Goal: Information Seeking & Learning: Find specific fact

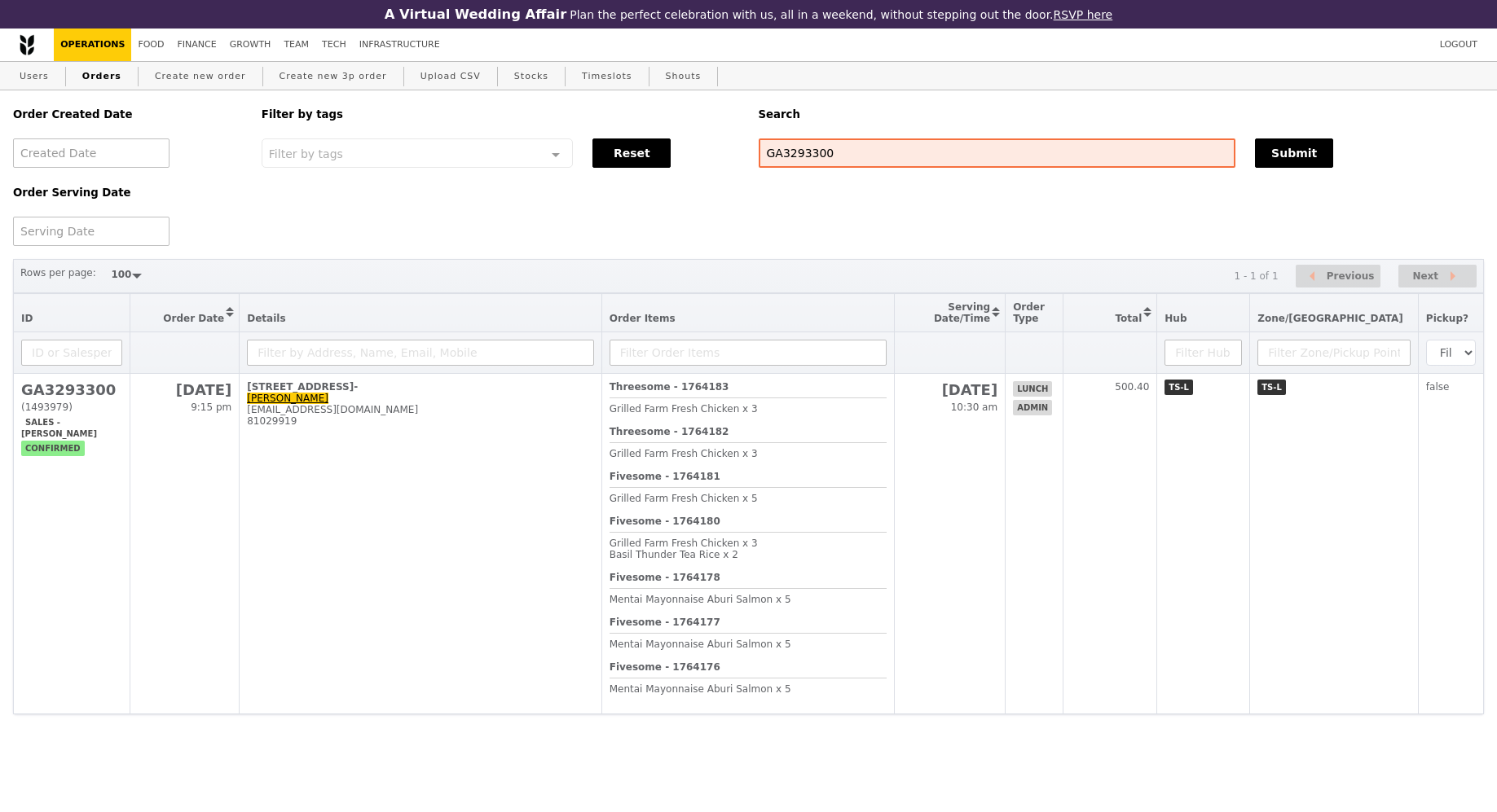
select select "100"
click at [890, 150] on input "GA3293300" at bounding box center [997, 153] width 477 height 29
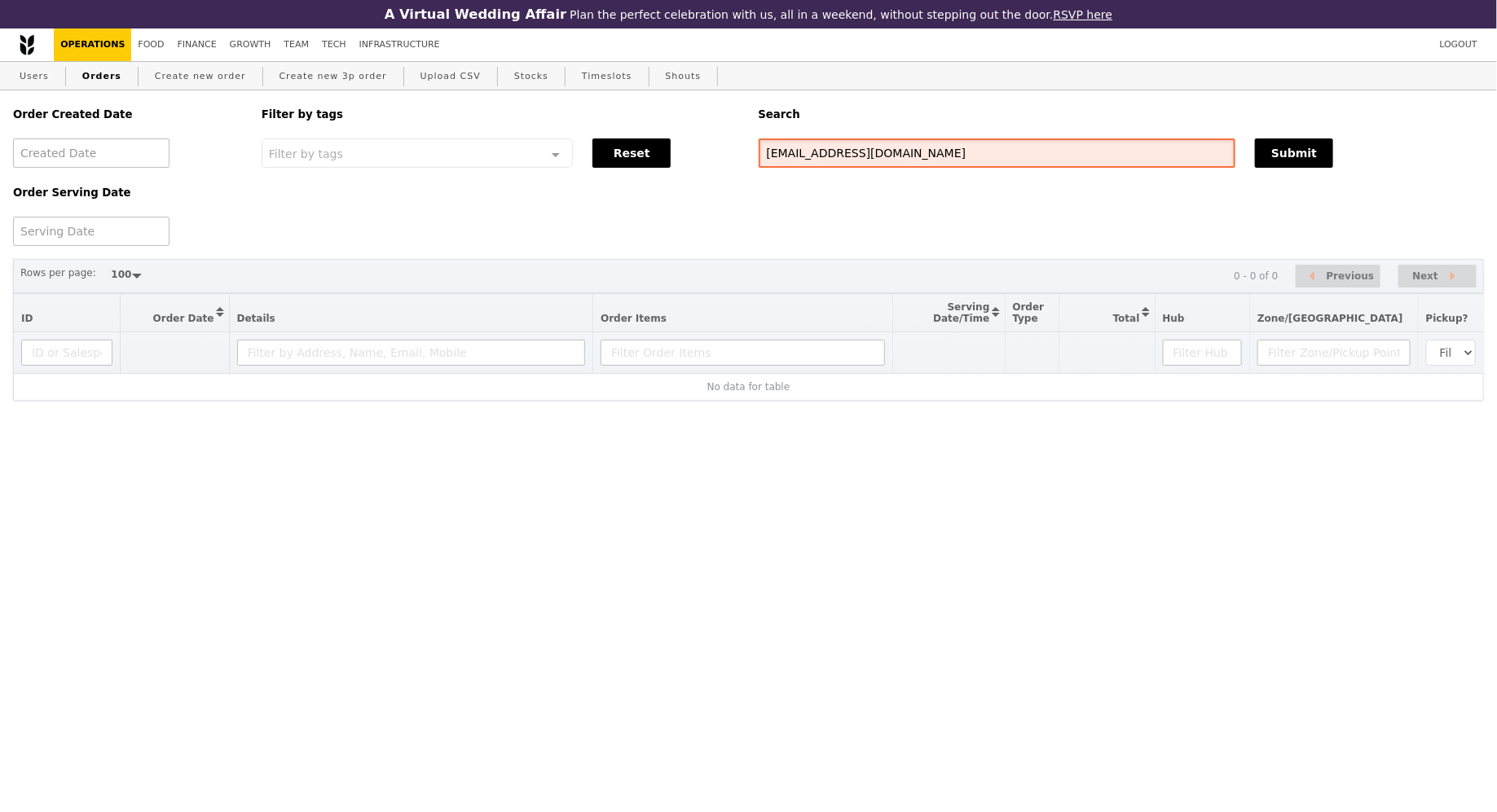
click at [862, 158] on input "cheehow.tan@ncs.com.sg" at bounding box center [997, 153] width 477 height 29
paste input "98371107"
type input "98371107"
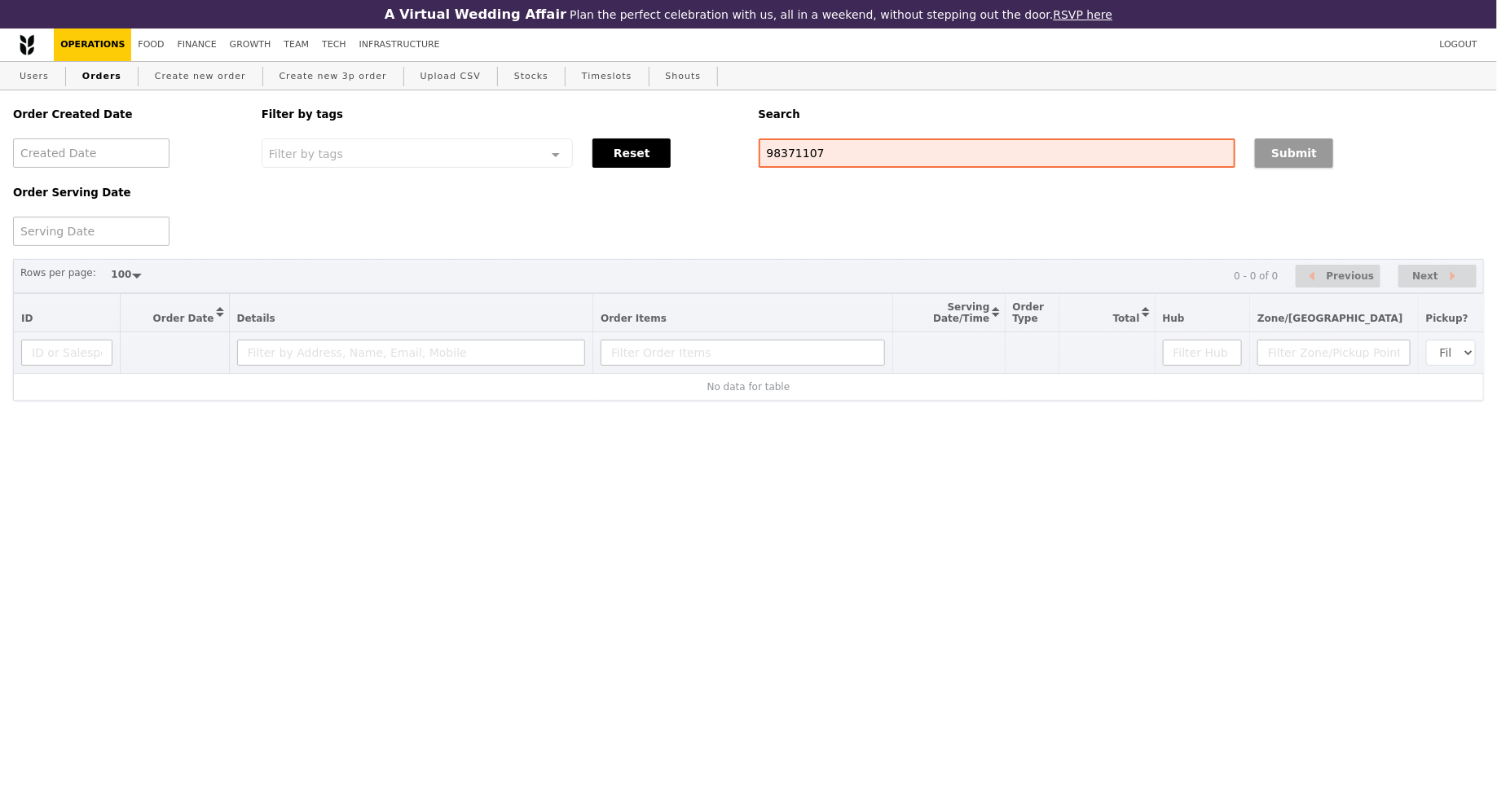
click at [1319, 139] on button "Submit" at bounding box center [1294, 153] width 78 height 29
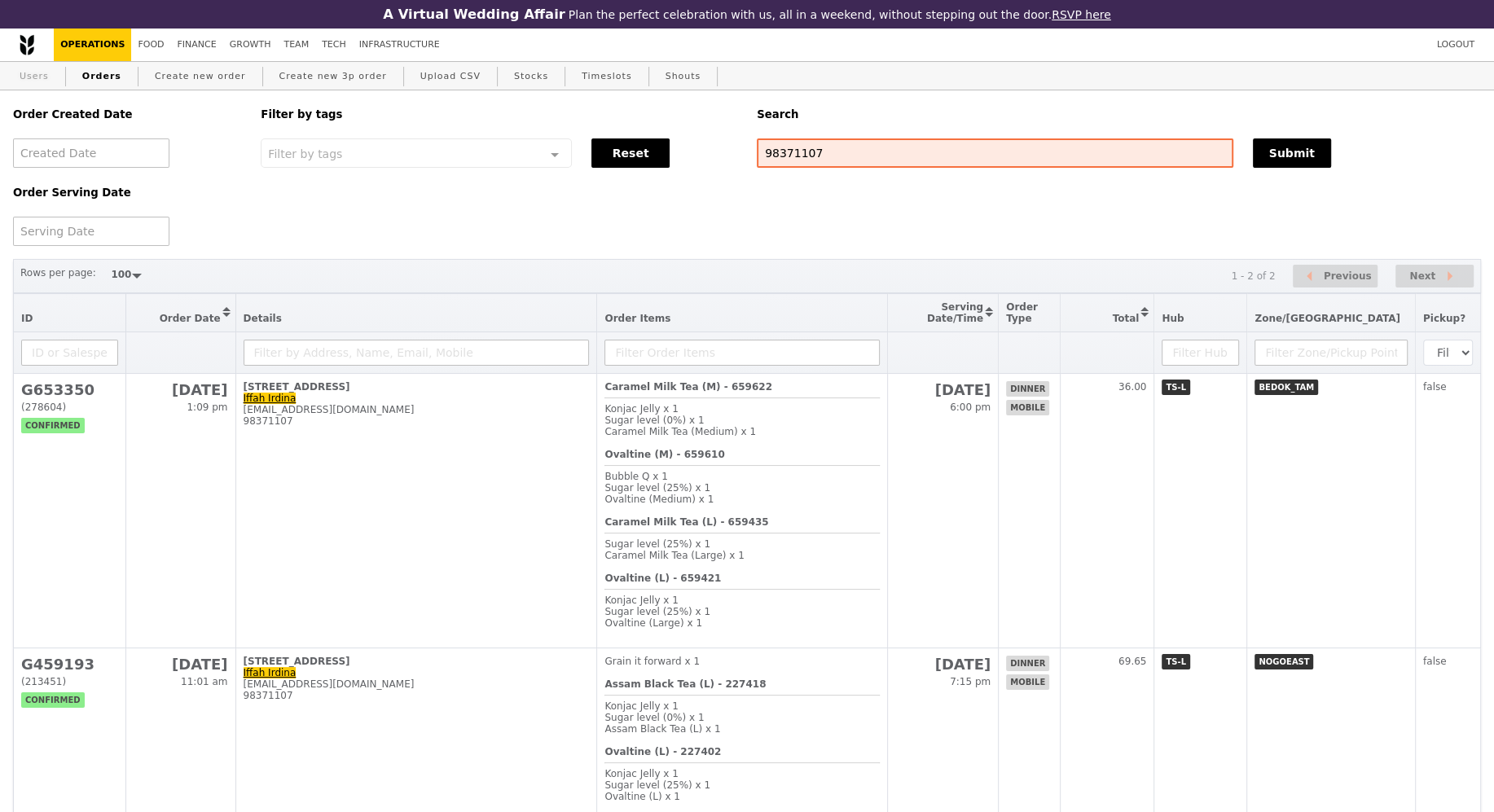
click at [39, 81] on link "Users" at bounding box center [34, 76] width 42 height 29
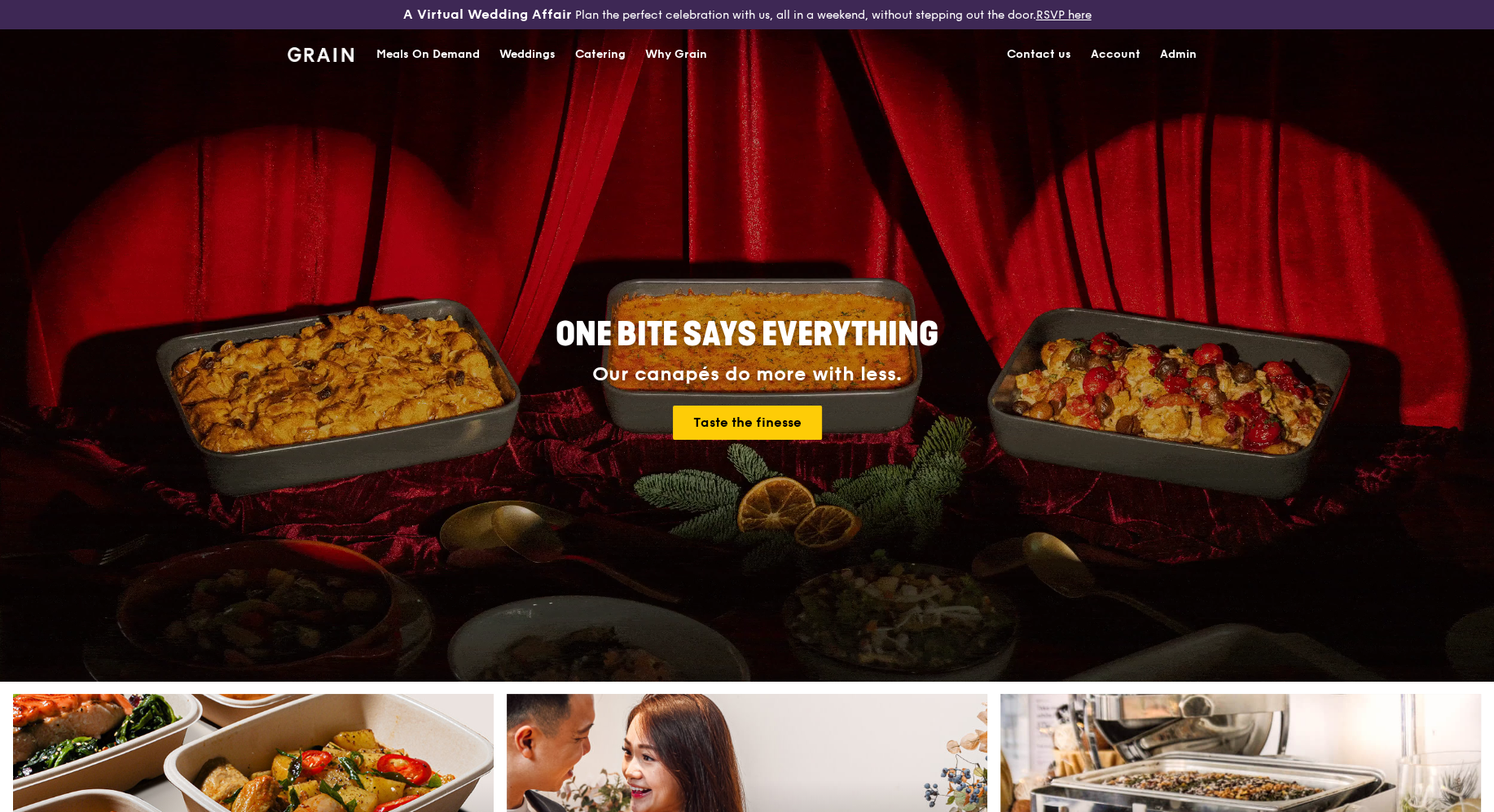
click at [447, 50] on div "Meals On Demand" at bounding box center [428, 54] width 103 height 49
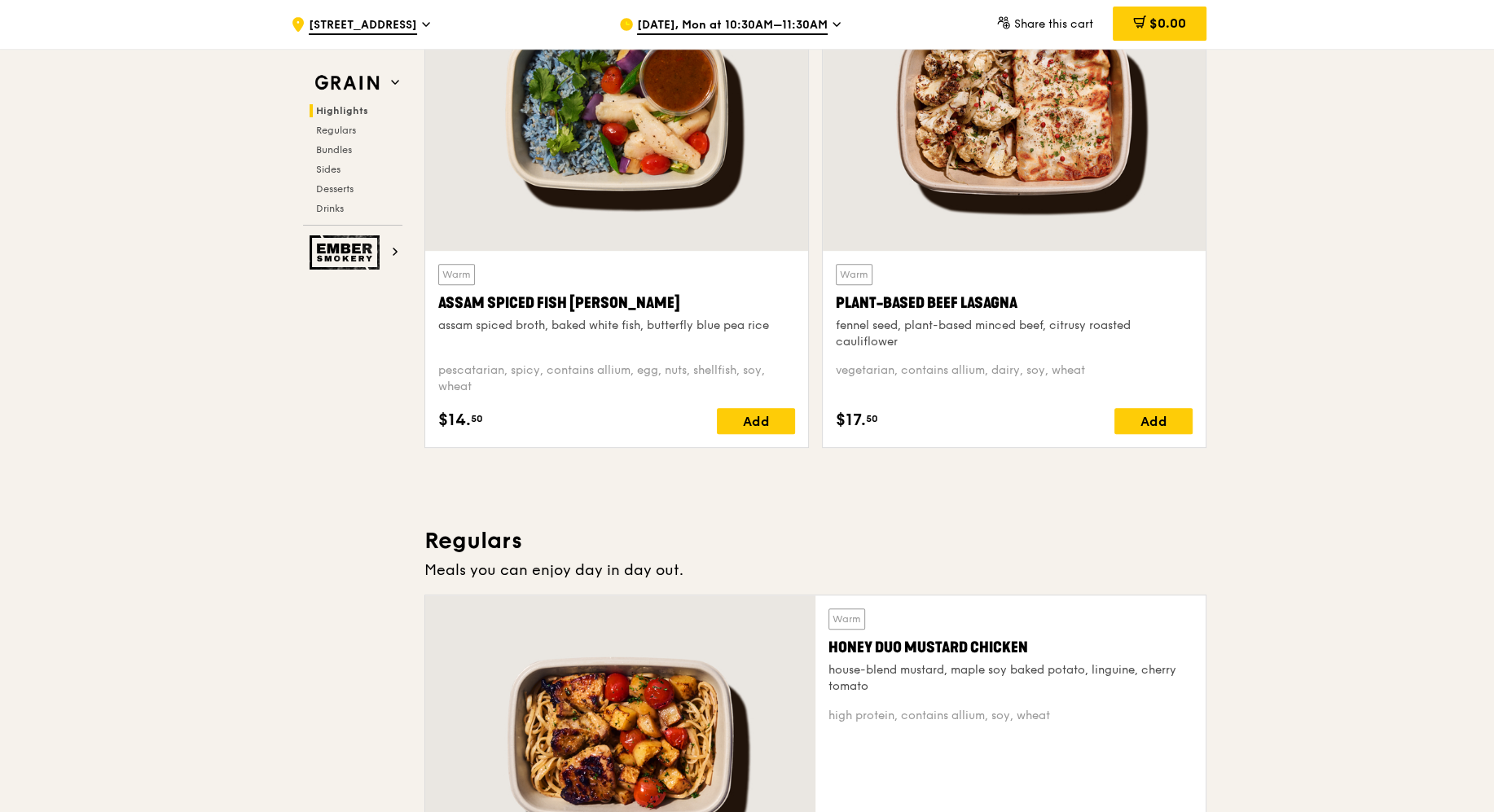
scroll to position [689, 0]
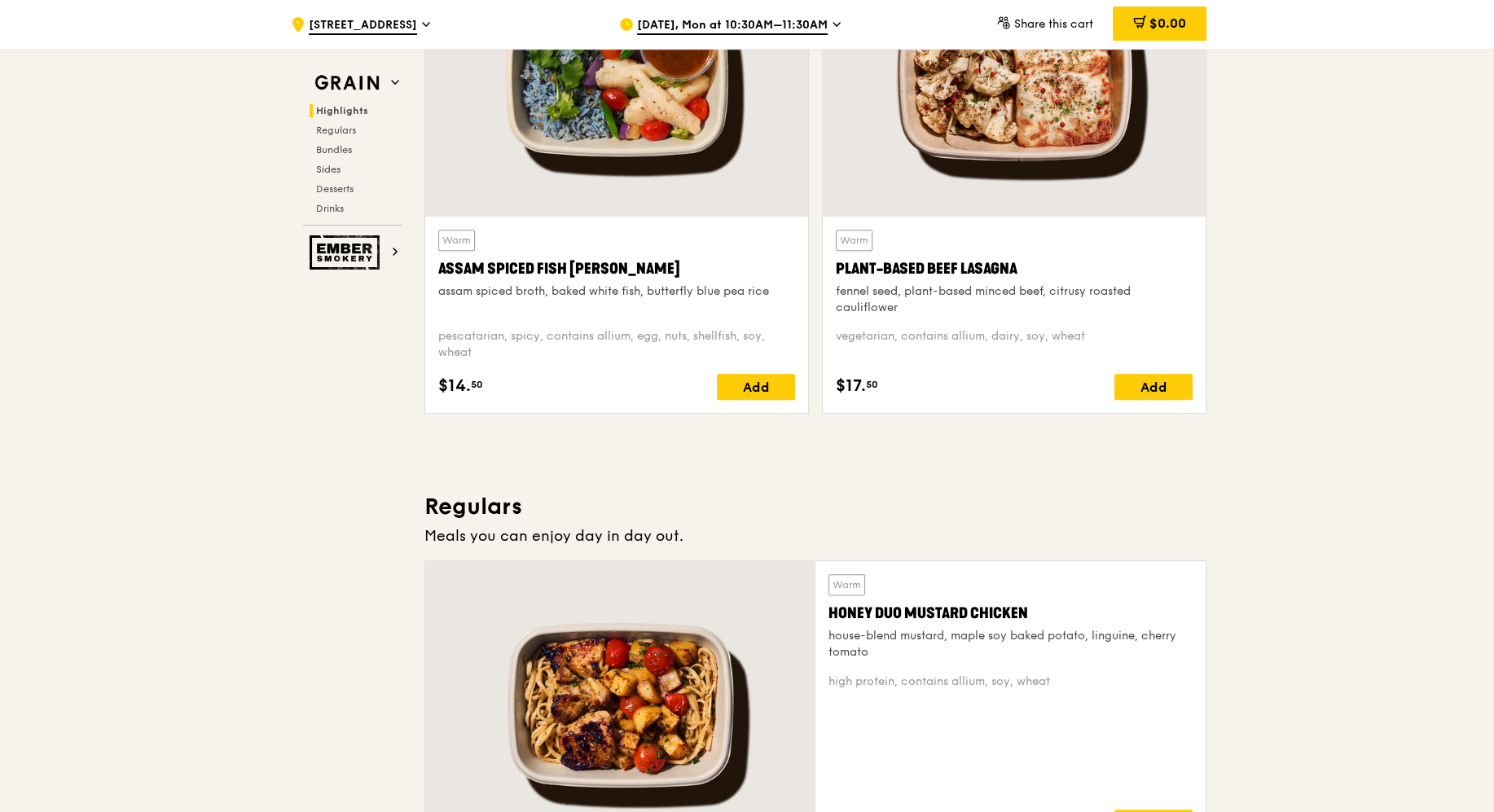
drag, startPoint x: 831, startPoint y: 270, endPoint x: 1046, endPoint y: 271, distance: 215.0
click at [1046, 271] on div "Warm Plant-Based Beef Lasagna fennel seed, plant-based minced beef, citrusy roa…" at bounding box center [1015, 314] width 383 height 196
copy div "Plant-Based Beef Lasagna"
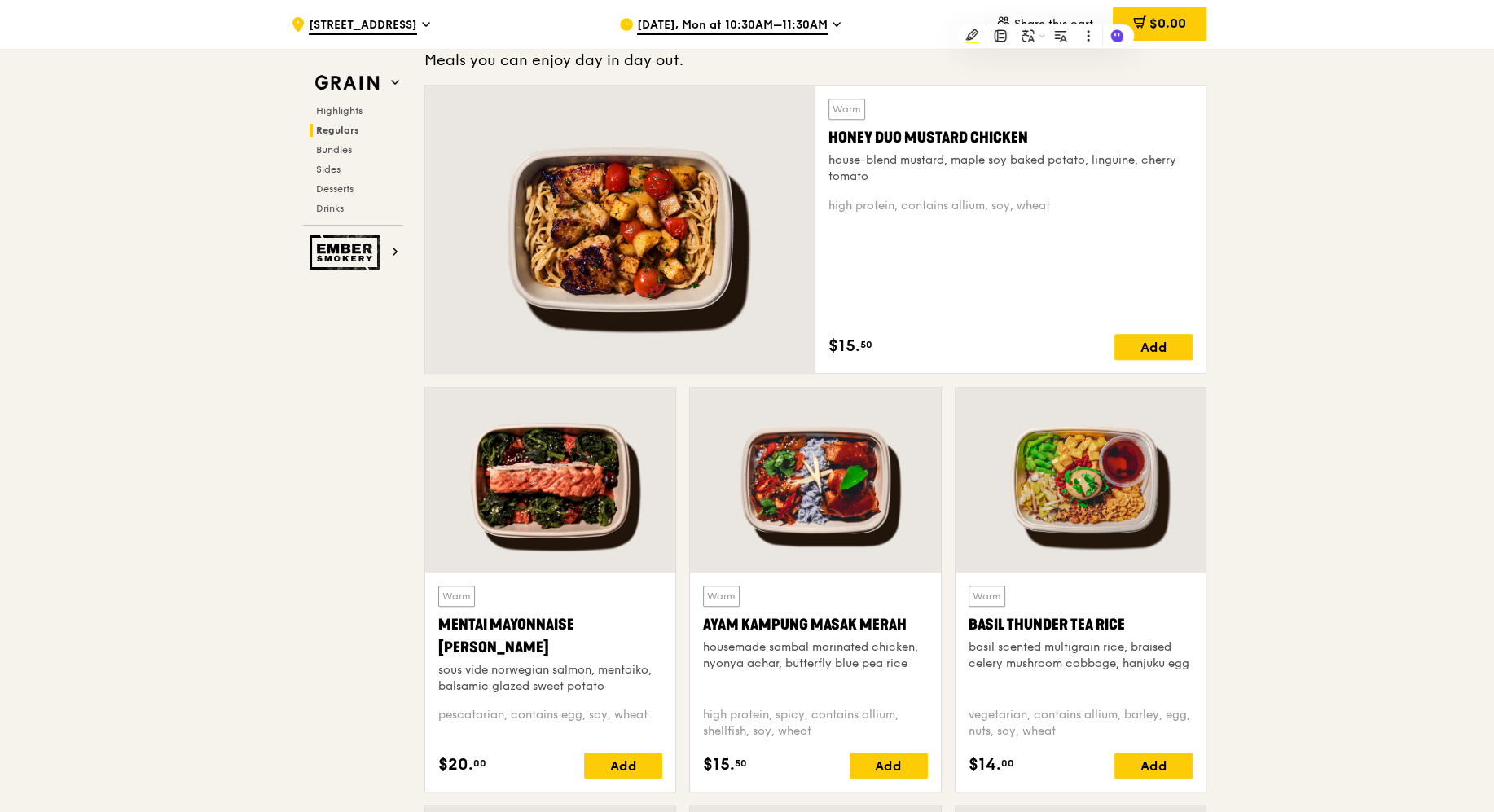
scroll to position [1650, 0]
